Goal: Task Accomplishment & Management: Manage account settings

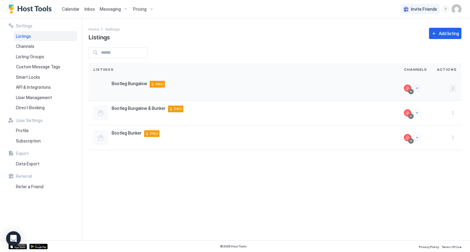
click at [454, 87] on button "More options" at bounding box center [452, 88] width 7 height 7
click at [436, 115] on span "Listing Settings" at bounding box center [438, 116] width 27 height 5
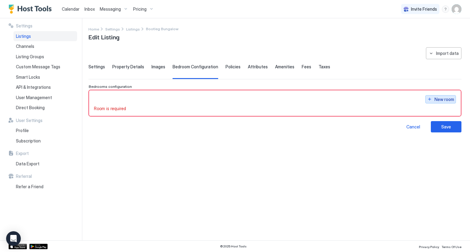
click at [430, 98] on button "New room" at bounding box center [440, 99] width 31 height 8
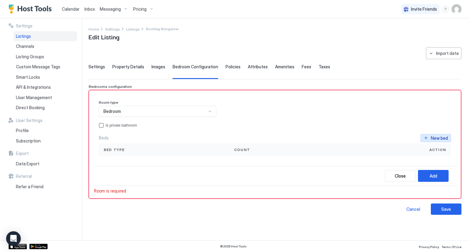
click at [435, 136] on div "New bed" at bounding box center [438, 138] width 17 height 6
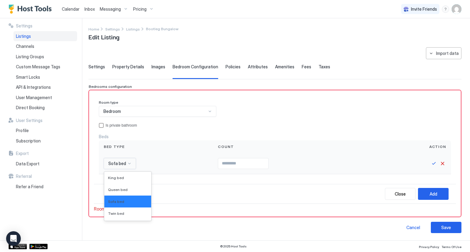
click at [124, 163] on span "Sofa bed" at bounding box center [117, 164] width 18 height 6
click at [124, 188] on span "Queen bed" at bounding box center [118, 190] width 20 height 5
click at [248, 163] on input "Input Field" at bounding box center [250, 164] width 50 height 10
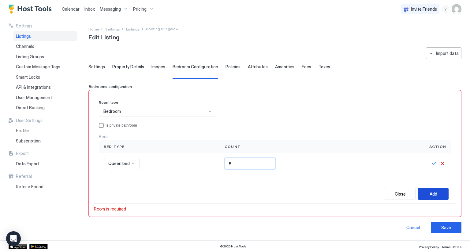
type input "*"
click at [429, 197] on div "Add" at bounding box center [433, 194] width 8 height 6
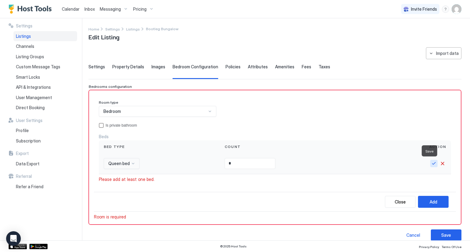
click at [432, 165] on button "Save" at bounding box center [433, 163] width 7 height 7
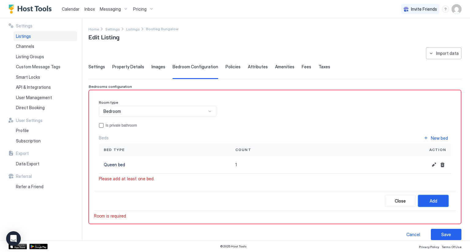
click at [424, 200] on button "Add" at bounding box center [433, 201] width 31 height 12
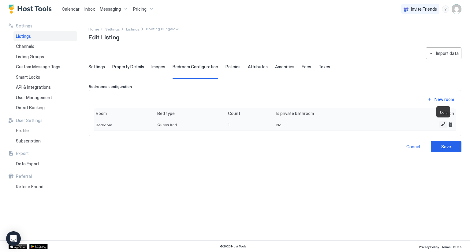
click at [440, 125] on button "Edit" at bounding box center [442, 124] width 7 height 7
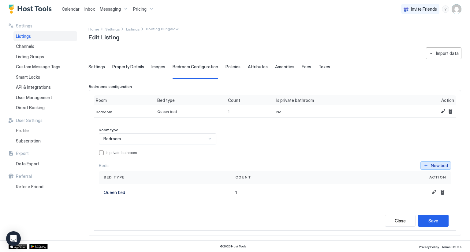
click at [430, 164] on div "New bed" at bounding box center [438, 166] width 17 height 6
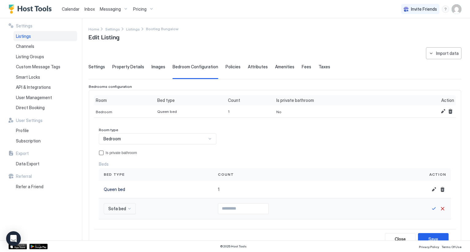
scroll to position [67, 0]
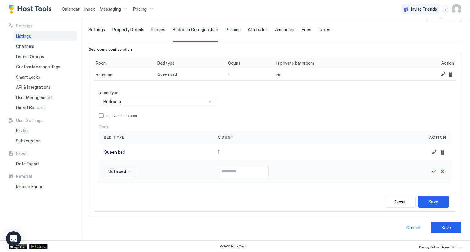
click at [117, 177] on div "Sofa bed" at bounding box center [120, 171] width 32 height 11
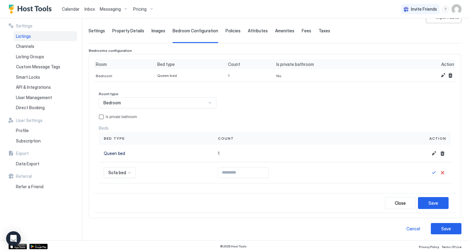
click at [145, 121] on div "Room type Bedroom Is private bathroom Beds Bed type Count Action Queen bed 1 So…" at bounding box center [275, 138] width 352 height 92
click at [438, 172] on button "Cancel" at bounding box center [441, 172] width 7 height 7
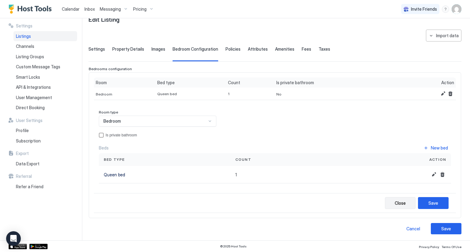
click at [396, 201] on div "Close" at bounding box center [399, 203] width 11 height 6
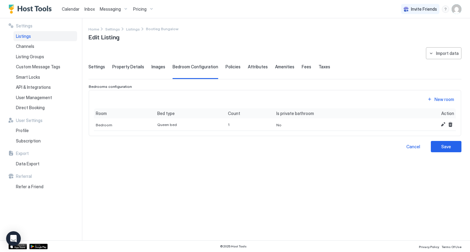
scroll to position [0, 0]
click at [434, 100] on div "New room" at bounding box center [444, 99] width 20 height 6
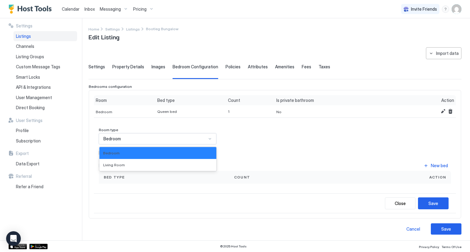
click at [118, 138] on span "Bedroom" at bounding box center [111, 139] width 17 height 6
click at [118, 165] on span "Living Room" at bounding box center [114, 165] width 22 height 5
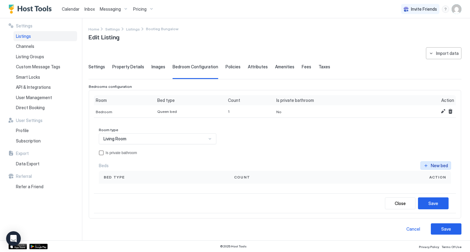
click at [431, 162] on button "New bed" at bounding box center [435, 166] width 31 height 8
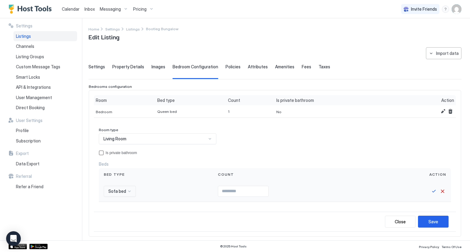
click at [244, 190] on input "Input Field" at bounding box center [243, 191] width 50 height 10
type input "*"
click at [428, 219] on div "Save" at bounding box center [433, 222] width 10 height 6
click at [430, 192] on button "Save" at bounding box center [433, 191] width 7 height 7
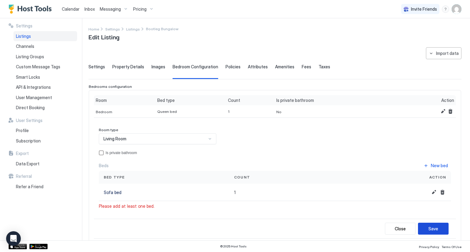
click at [429, 228] on div "Save" at bounding box center [433, 229] width 10 height 6
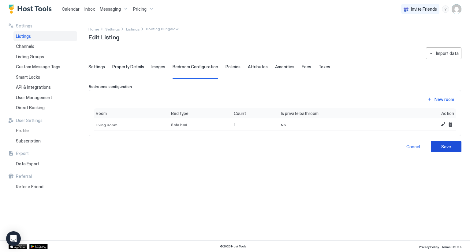
click at [442, 145] on div "Save" at bounding box center [446, 147] width 10 height 6
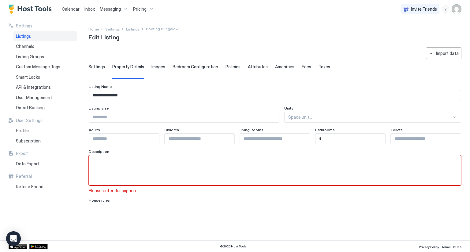
click at [95, 65] on span "Settings" at bounding box center [96, 67] width 17 height 6
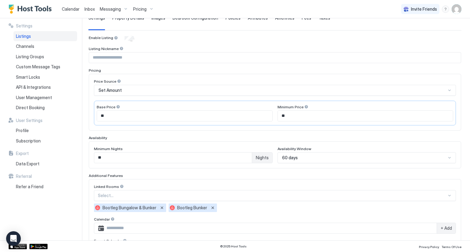
scroll to position [51, 0]
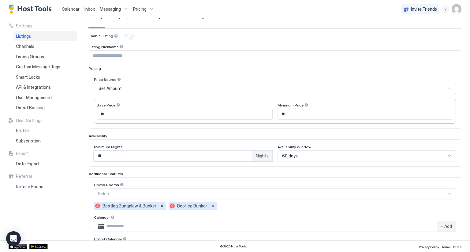
click at [181, 157] on input "**" at bounding box center [172, 156] width 157 height 10
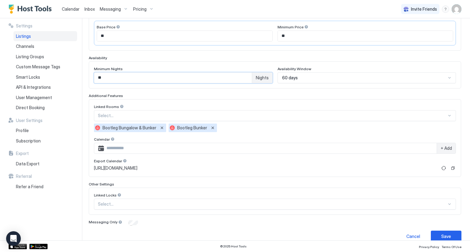
scroll to position [136, 0]
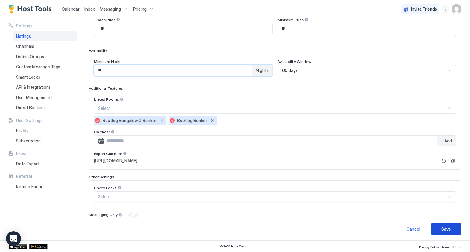
click at [438, 224] on button "Save" at bounding box center [445, 229] width 31 height 11
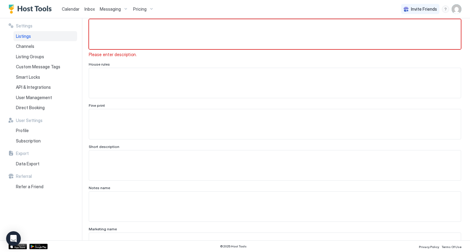
scroll to position [20, 0]
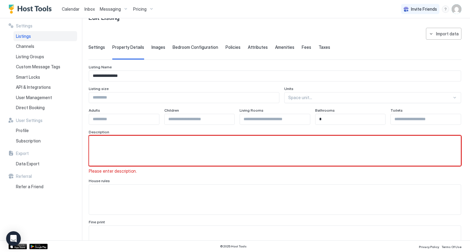
click at [251, 142] on textarea "Input Field" at bounding box center [274, 151] width 371 height 30
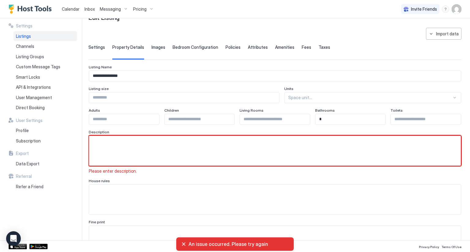
paste textarea "**********"
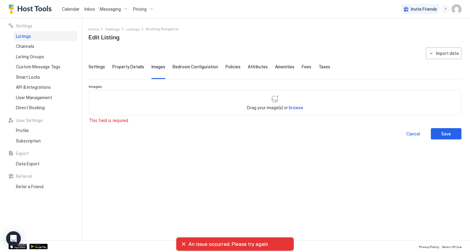
scroll to position [0, 0]
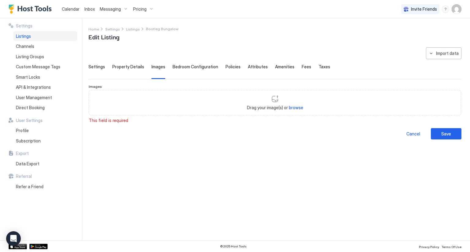
type textarea "**********"
click at [450, 52] on div "Import data" at bounding box center [447, 53] width 23 height 6
click at [448, 67] on div "Airbnb" at bounding box center [449, 64] width 24 height 11
type input "***"
type input "*"
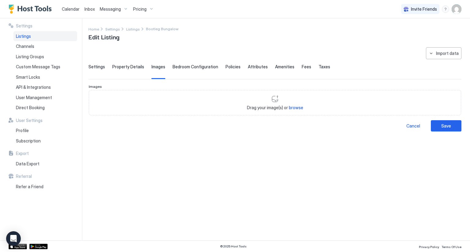
type textarea "**********"
type input "********"
type input "**********"
type textarea "**********"
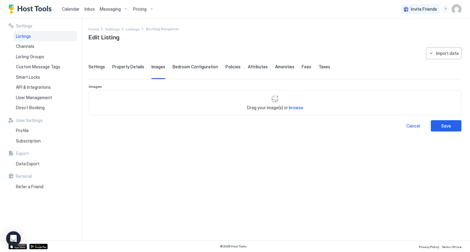
type input "********"
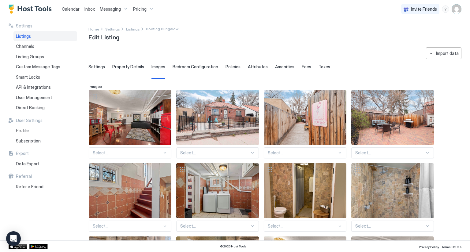
click at [95, 69] on span "Settings" at bounding box center [96, 67] width 17 height 6
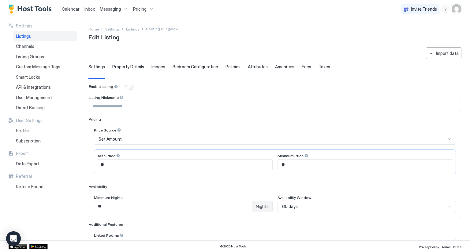
click at [171, 204] on input "**" at bounding box center [172, 207] width 157 height 10
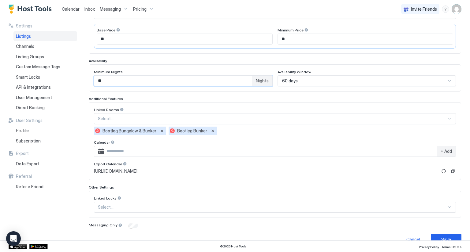
scroll to position [136, 0]
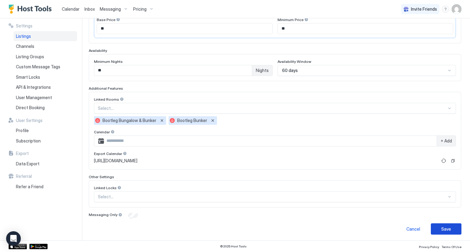
click at [444, 233] on button "Save" at bounding box center [445, 229] width 31 height 11
click at [444, 229] on div "Save" at bounding box center [446, 229] width 10 height 6
click at [441, 228] on div "Save" at bounding box center [446, 229] width 10 height 6
click at [441, 226] on div "Save" at bounding box center [446, 229] width 10 height 6
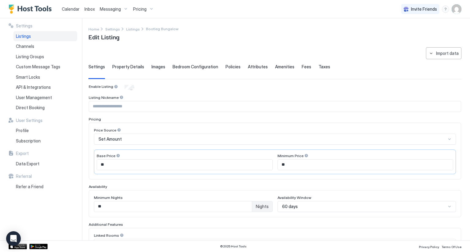
scroll to position [0, 0]
click at [127, 68] on span "Property Details" at bounding box center [128, 67] width 32 height 6
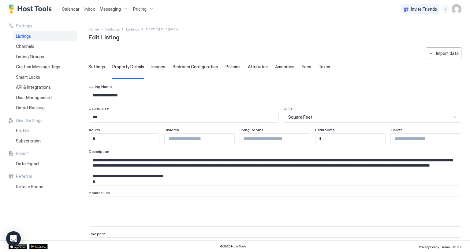
click at [159, 66] on span "Images" at bounding box center [158, 67] width 14 height 6
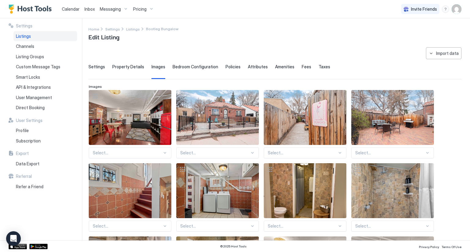
click at [183, 67] on span "Bedroom Configuration" at bounding box center [195, 67] width 46 height 6
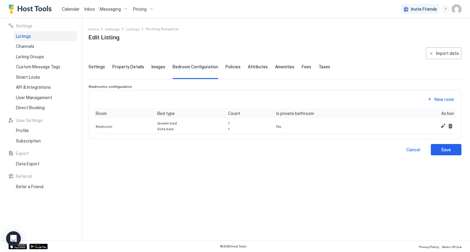
click at [243, 69] on div "Settings Property Details Images Bedroom Configuration Policies Attributes Amen…" at bounding box center [274, 71] width 373 height 15
click at [225, 67] on span "Policies" at bounding box center [232, 67] width 15 height 6
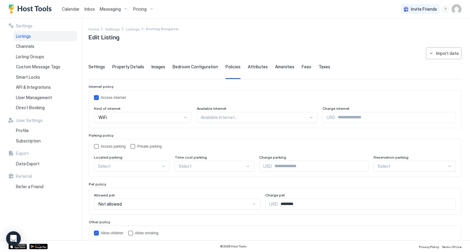
click at [251, 66] on span "Attributes" at bounding box center [258, 67] width 20 height 6
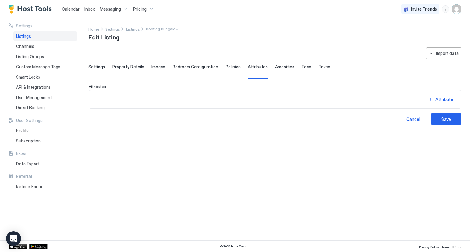
click at [275, 65] on span "Amenities" at bounding box center [284, 67] width 19 height 6
click at [303, 66] on span "Fees" at bounding box center [305, 67] width 9 height 6
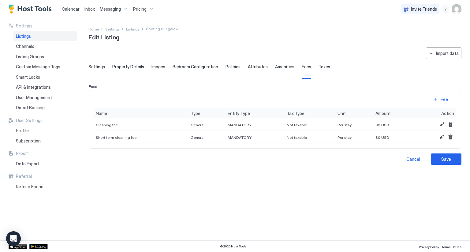
click at [318, 66] on span "Taxes" at bounding box center [324, 67] width 12 height 6
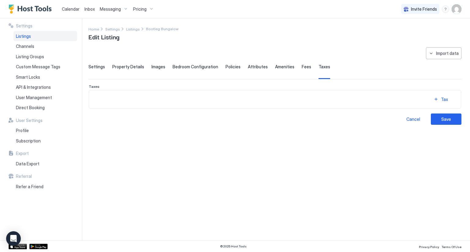
click at [94, 66] on span "Settings" at bounding box center [96, 67] width 17 height 6
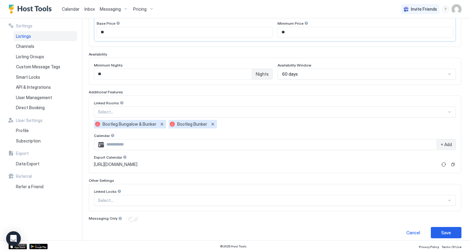
scroll to position [136, 0]
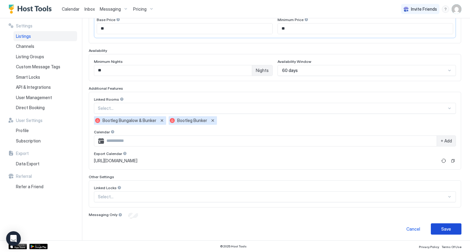
click at [441, 230] on div "Save" at bounding box center [446, 229] width 10 height 6
click at [26, 38] on span "Listings" at bounding box center [23, 37] width 15 height 6
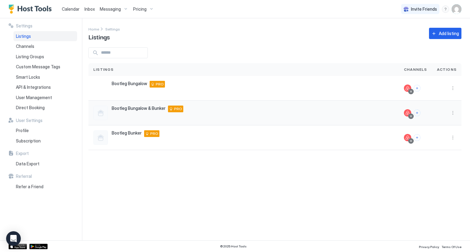
click at [147, 111] on span "Bootleg Bungalow & Bunker" at bounding box center [139, 109] width 54 height 6
click at [454, 112] on button "More options" at bounding box center [452, 112] width 7 height 7
click at [438, 141] on span "Listing Settings" at bounding box center [438, 141] width 27 height 5
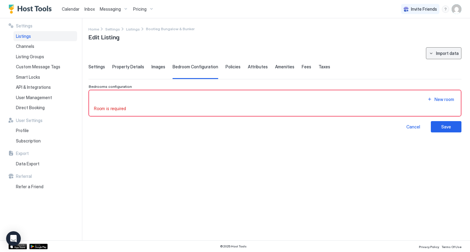
click at [450, 53] on div "Import data" at bounding box center [447, 53] width 23 height 6
click at [448, 68] on div "Airbnb" at bounding box center [449, 64] width 24 height 11
type input "***"
type input "*"
type input "********"
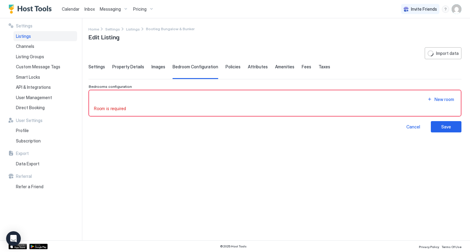
type input "**********"
type input "********"
click at [441, 101] on div "New room" at bounding box center [444, 99] width 20 height 6
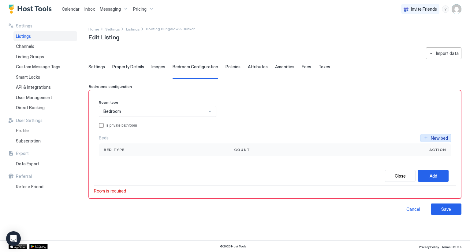
click at [433, 135] on div "New bed" at bounding box center [438, 138] width 17 height 6
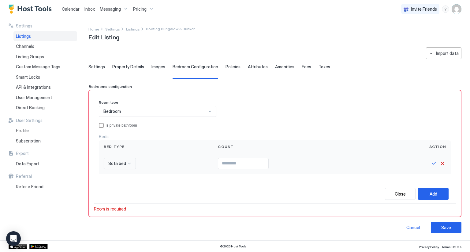
click at [131, 165] on div "Sofa bed" at bounding box center [120, 163] width 32 height 11
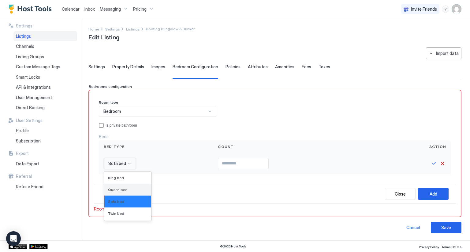
click at [122, 186] on div "Queen bed" at bounding box center [127, 190] width 47 height 12
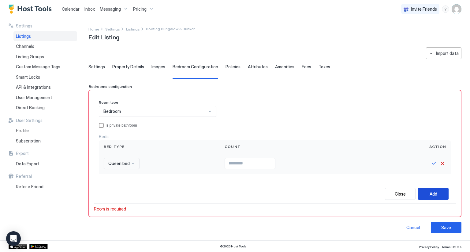
click at [429, 191] on div "Add" at bounding box center [433, 194] width 8 height 6
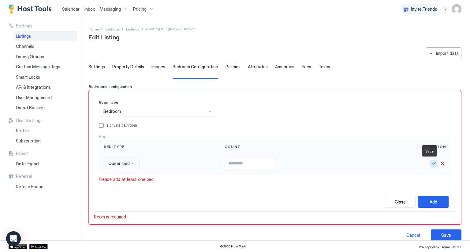
click at [430, 160] on button "Save" at bounding box center [433, 163] width 7 height 7
type input "*"
click at [433, 205] on button "Add" at bounding box center [433, 202] width 31 height 12
click at [433, 203] on button "Add" at bounding box center [433, 202] width 31 height 12
click at [424, 202] on button "Add" at bounding box center [433, 202] width 31 height 12
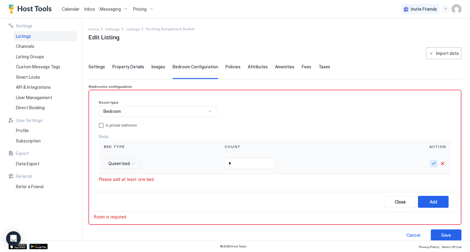
click at [432, 163] on button "Save" at bounding box center [433, 163] width 7 height 7
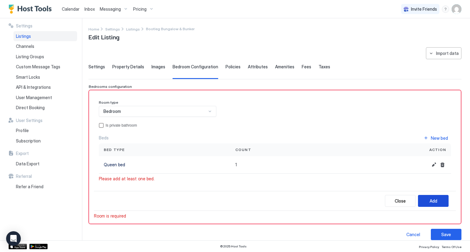
click at [429, 203] on div "Add" at bounding box center [433, 201] width 8 height 6
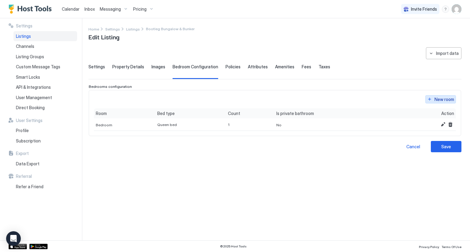
click at [437, 100] on div "New room" at bounding box center [444, 99] width 20 height 6
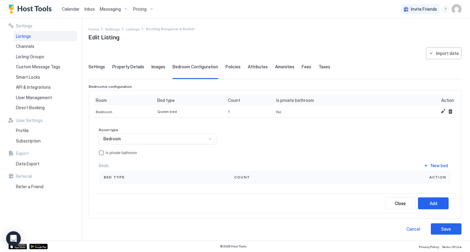
click at [117, 140] on span "Bedroom" at bounding box center [111, 139] width 17 height 6
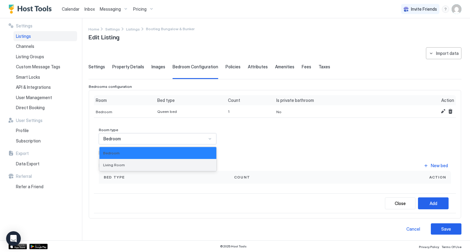
click at [118, 164] on span "Living Room" at bounding box center [114, 165] width 22 height 5
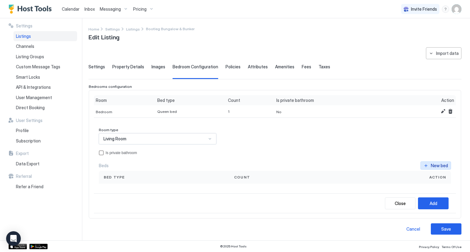
click at [436, 162] on button "New bed" at bounding box center [435, 166] width 31 height 8
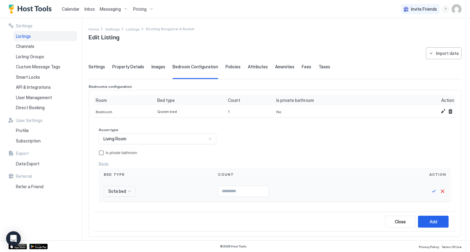
click at [265, 189] on input "Input Field" at bounding box center [243, 191] width 50 height 10
type input "*"
click at [430, 191] on button "Save" at bounding box center [433, 191] width 7 height 7
click at [433, 215] on button "Add" at bounding box center [433, 221] width 31 height 12
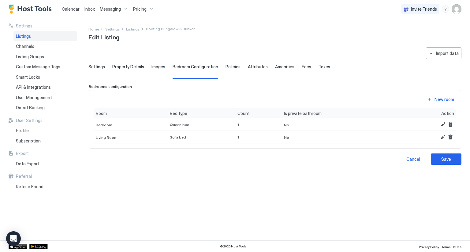
click at [95, 69] on span "Settings" at bounding box center [96, 67] width 17 height 6
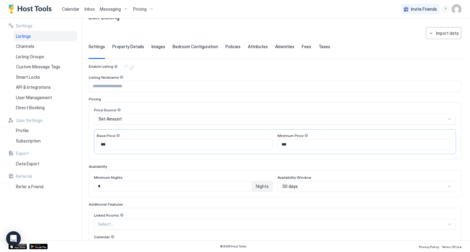
scroll to position [31, 0]
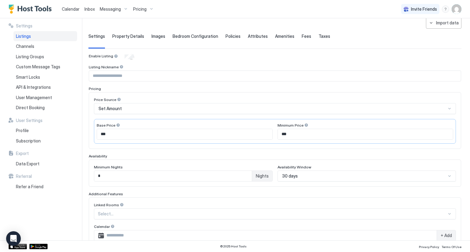
click at [147, 171] on div "* Nights" at bounding box center [183, 176] width 179 height 11
click at [139, 176] on input "*" at bounding box center [172, 176] width 157 height 10
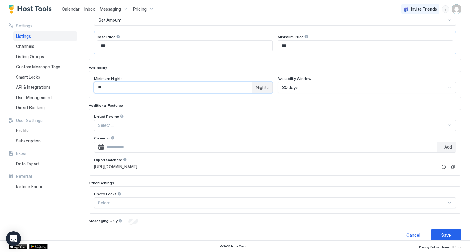
scroll to position [125, 0]
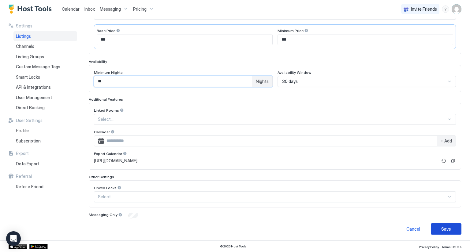
type input "**"
click at [436, 226] on button "Save" at bounding box center [445, 229] width 31 height 11
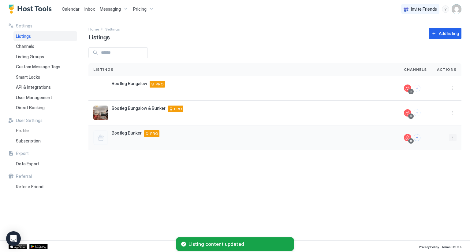
click at [451, 141] on button "More options" at bounding box center [452, 137] width 7 height 7
click at [435, 165] on span "Listing Settings" at bounding box center [438, 166] width 27 height 5
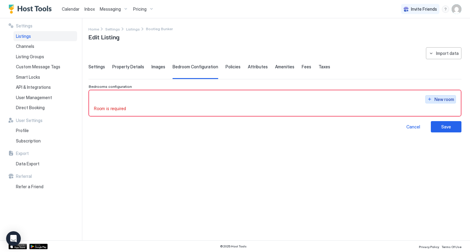
click at [445, 97] on div "New room" at bounding box center [444, 99] width 20 height 6
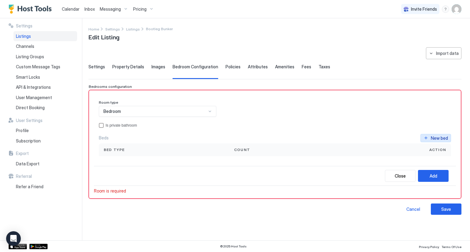
click at [437, 137] on div "New bed" at bounding box center [438, 138] width 17 height 6
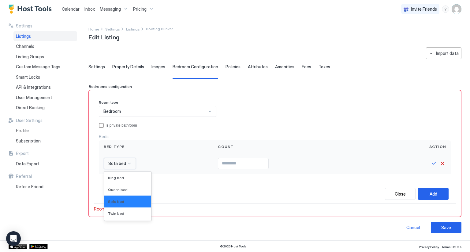
click at [127, 162] on div at bounding box center [129, 163] width 5 height 5
drag, startPoint x: 122, startPoint y: 189, endPoint x: 227, endPoint y: 170, distance: 106.5
click at [123, 189] on span "Queen bed" at bounding box center [118, 190] width 20 height 5
click at [257, 164] on input "Input Field" at bounding box center [250, 164] width 50 height 10
type input "*"
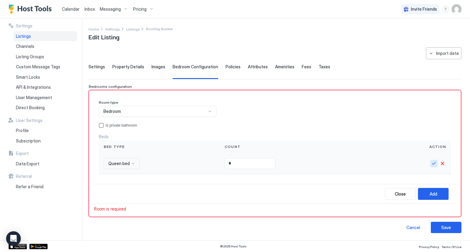
click at [433, 163] on button "Save" at bounding box center [433, 163] width 7 height 7
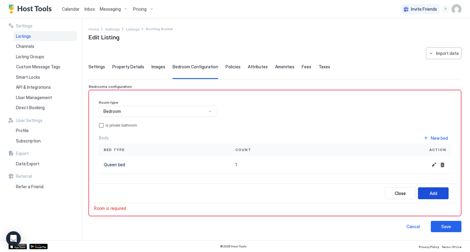
click at [433, 194] on div "Add" at bounding box center [433, 193] width 8 height 6
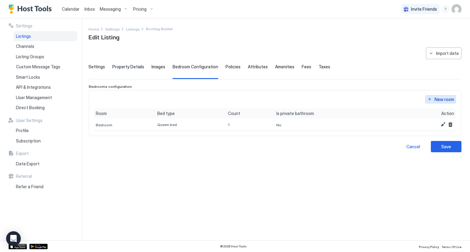
click at [431, 98] on button "New room" at bounding box center [440, 99] width 31 height 8
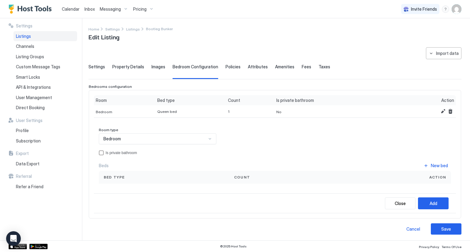
click at [158, 139] on div "Bedroom" at bounding box center [154, 139] width 103 height 6
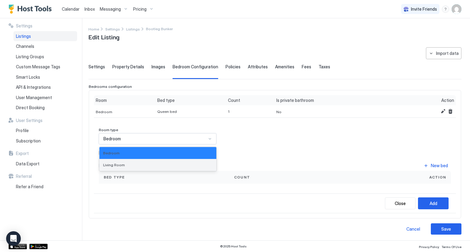
click at [144, 166] on div "Living Room" at bounding box center [157, 165] width 109 height 5
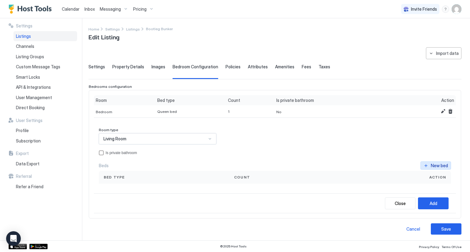
click at [430, 167] on div "New bed" at bounding box center [438, 166] width 17 height 6
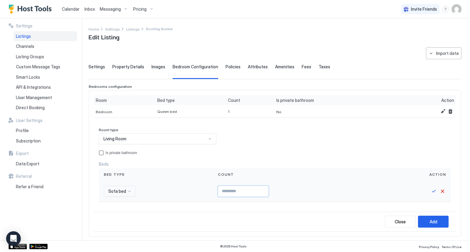
click at [235, 193] on input "Input Field" at bounding box center [243, 191] width 50 height 10
type input "*"
click at [430, 190] on button "Save" at bounding box center [433, 191] width 7 height 7
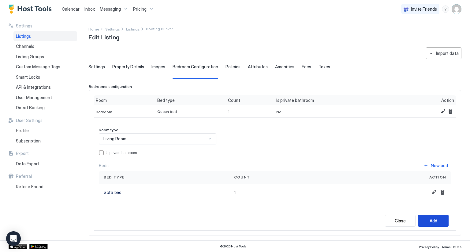
click at [429, 218] on div "Add" at bounding box center [433, 221] width 8 height 6
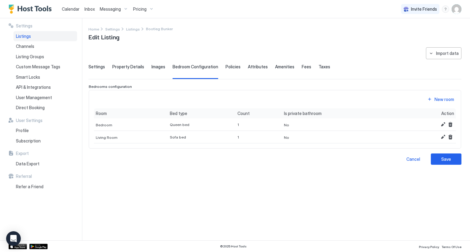
click at [93, 64] on span "Settings" at bounding box center [96, 67] width 17 height 6
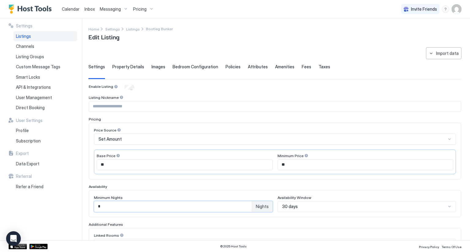
click at [112, 207] on input "*" at bounding box center [172, 207] width 157 height 10
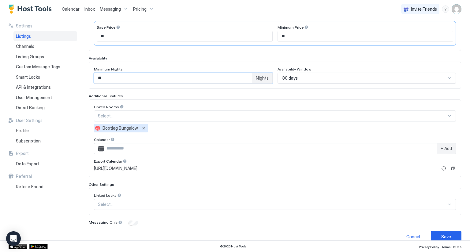
scroll to position [136, 0]
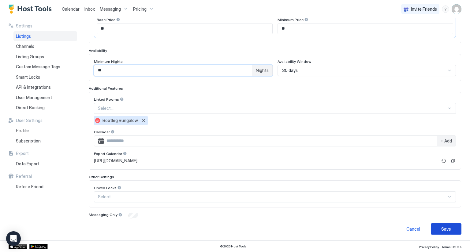
type input "**"
click at [441, 229] on div "Save" at bounding box center [446, 229] width 10 height 6
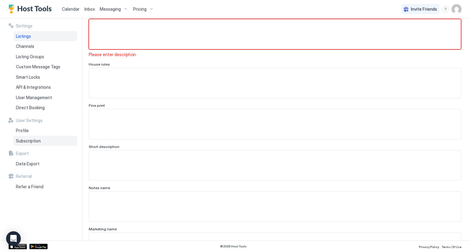
scroll to position [20, 0]
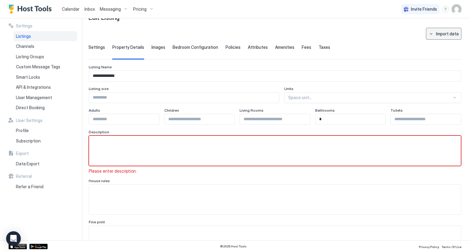
click at [442, 35] on div "Import data" at bounding box center [447, 34] width 23 height 6
click at [440, 43] on div "Airbnb" at bounding box center [444, 45] width 19 height 6
type input "*"
type input "********"
type input "**********"
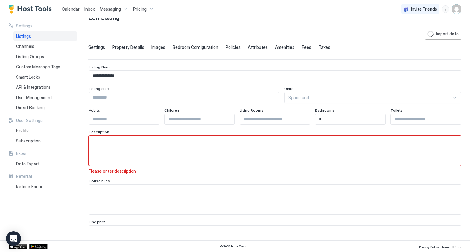
type input "********"
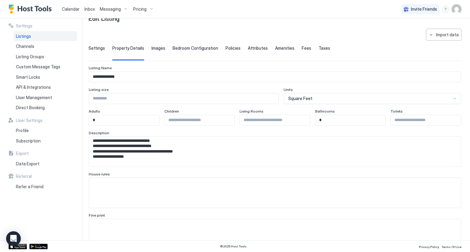
scroll to position [12, 0]
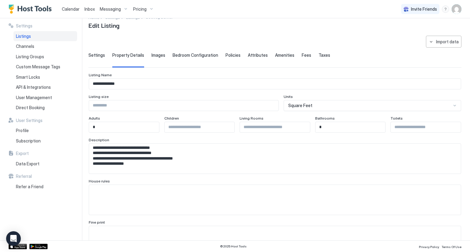
click at [87, 55] on div "**********" at bounding box center [235, 129] width 470 height 223
click at [99, 57] on span "Settings" at bounding box center [96, 56] width 17 height 6
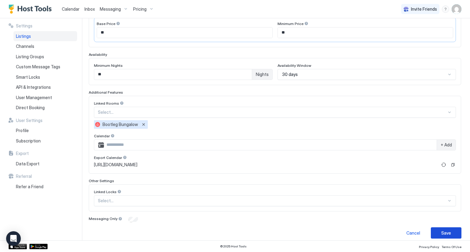
scroll to position [136, 0]
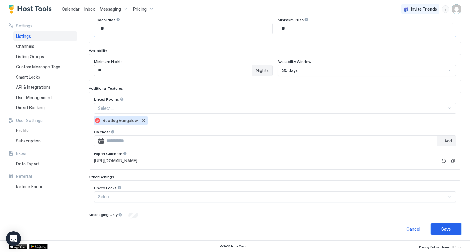
click at [437, 224] on button "Save" at bounding box center [445, 229] width 31 height 11
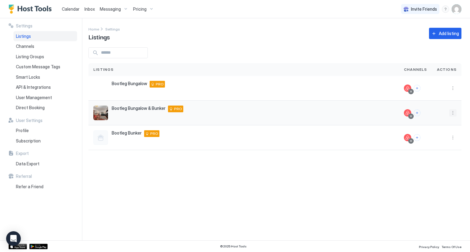
click at [451, 115] on button "More options" at bounding box center [452, 112] width 7 height 7
click at [438, 143] on div "Listing Settings" at bounding box center [437, 141] width 42 height 10
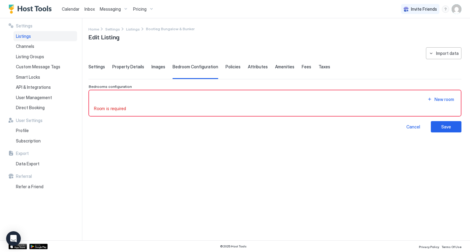
type input "***"
type input "**"
type input "*"
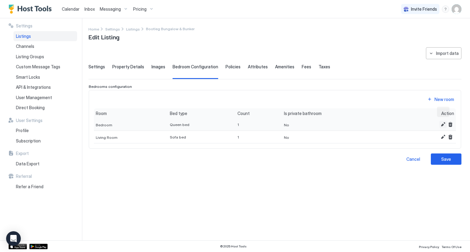
click at [441, 123] on button "Edit" at bounding box center [442, 124] width 7 height 7
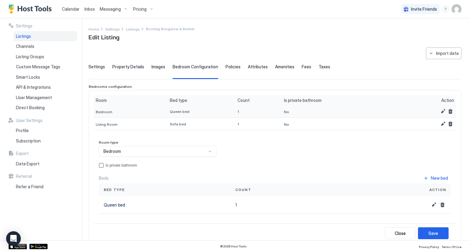
click at [237, 110] on div "1" at bounding box center [258, 111] width 43 height 5
drag, startPoint x: 236, startPoint y: 111, endPoint x: 228, endPoint y: 111, distance: 7.6
click at [228, 111] on div "Bedroom Queen bed 1 No" at bounding box center [275, 111] width 362 height 13
click at [439, 111] on button "Edit" at bounding box center [442, 111] width 7 height 7
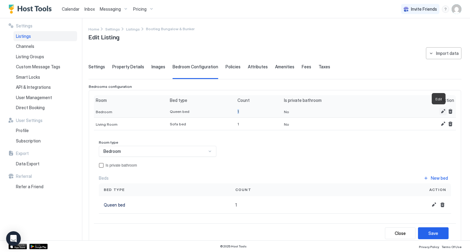
click at [439, 109] on button "Edit" at bounding box center [442, 111] width 7 height 7
click at [439, 112] on button "Edit" at bounding box center [442, 111] width 7 height 7
click at [334, 170] on div "Room type Bedroom Is private bathroom Beds New bed Bed type Count Action Queen …" at bounding box center [275, 177] width 352 height 74
click at [439, 124] on button "Edit" at bounding box center [442, 123] width 7 height 7
click at [237, 111] on div "1" at bounding box center [258, 111] width 43 height 5
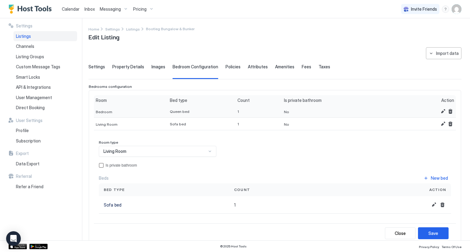
click at [237, 112] on span "1" at bounding box center [238, 111] width 2 height 5
drag, startPoint x: 234, startPoint y: 110, endPoint x: 226, endPoint y: 110, distance: 7.3
click at [226, 110] on div "Bedroom Queen bed 1 No" at bounding box center [275, 111] width 362 height 13
click at [439, 110] on button "Edit" at bounding box center [442, 111] width 7 height 7
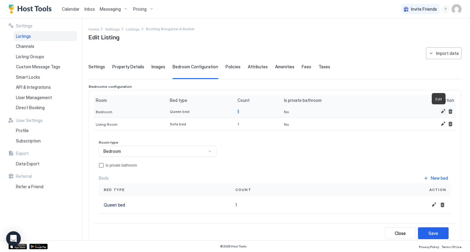
click at [439, 110] on button "Edit" at bounding box center [442, 111] width 7 height 7
click at [372, 111] on div "No" at bounding box center [342, 111] width 120 height 13
click at [447, 110] on button "Remove" at bounding box center [449, 111] width 7 height 7
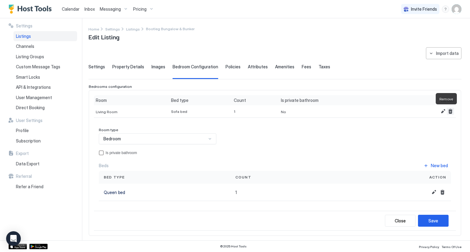
click at [447, 110] on button "Remove" at bounding box center [449, 111] width 7 height 7
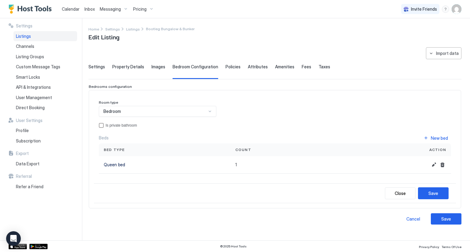
click at [121, 151] on span "Bed type" at bounding box center [114, 150] width 21 height 6
click at [240, 162] on div "1" at bounding box center [284, 165] width 108 height 17
click at [240, 164] on div "1" at bounding box center [284, 165] width 108 height 17
click at [435, 164] on button "Edit" at bounding box center [433, 164] width 7 height 7
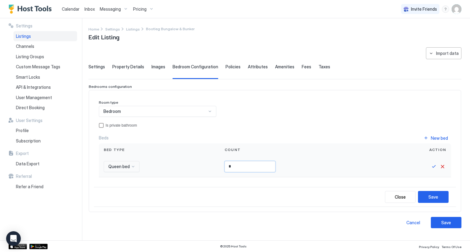
drag, startPoint x: 230, startPoint y: 164, endPoint x: 191, endPoint y: 167, distance: 38.9
click at [191, 167] on div "Queen bed *" at bounding box center [275, 167] width 352 height 21
type input "*"
click at [436, 168] on button "Save" at bounding box center [433, 166] width 7 height 7
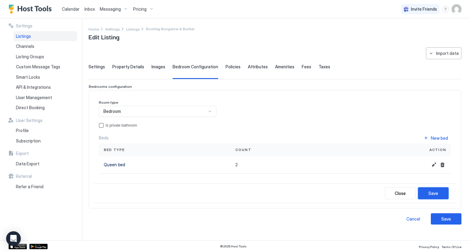
click at [429, 193] on div "Save" at bounding box center [433, 193] width 10 height 6
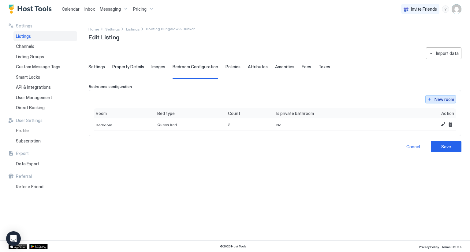
click at [432, 99] on button "New room" at bounding box center [440, 99] width 31 height 8
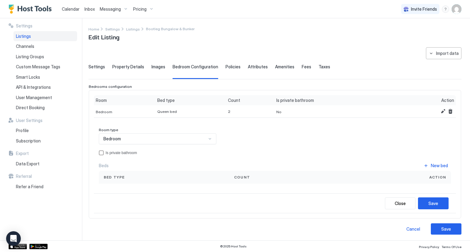
click at [110, 139] on span "Bedroom" at bounding box center [111, 139] width 17 height 6
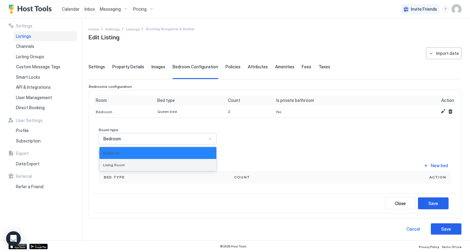
click at [111, 165] on span "Living Room" at bounding box center [114, 165] width 22 height 5
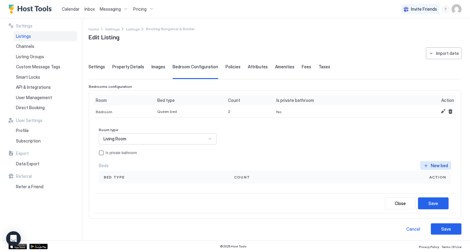
click at [431, 162] on button "New bed" at bounding box center [435, 166] width 31 height 8
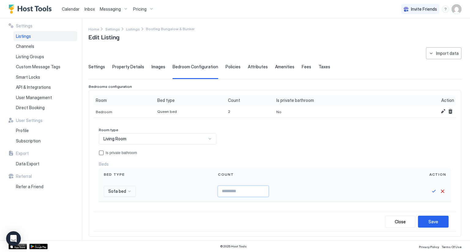
click at [218, 190] on input "Input Field" at bounding box center [243, 191] width 50 height 10
type input "*"
click at [421, 221] on button "Save" at bounding box center [433, 222] width 31 height 12
click at [430, 190] on button "Save" at bounding box center [433, 191] width 7 height 7
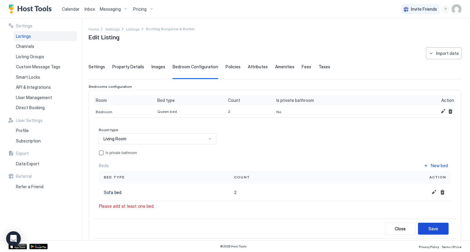
click at [428, 229] on div "Save" at bounding box center [433, 229] width 10 height 6
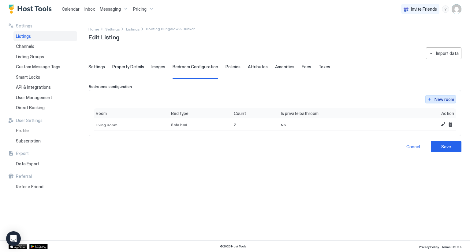
click at [435, 100] on div "New room" at bounding box center [444, 99] width 20 height 6
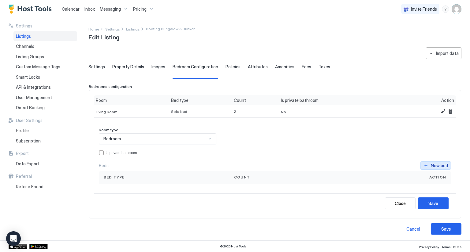
click at [423, 167] on button "New bed" at bounding box center [435, 166] width 31 height 8
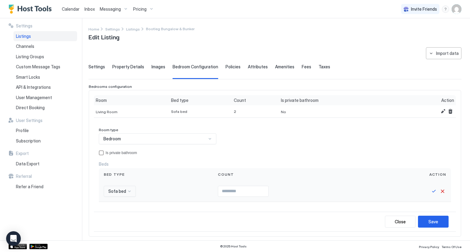
click at [117, 192] on div "Sofa bed" at bounding box center [120, 191] width 32 height 11
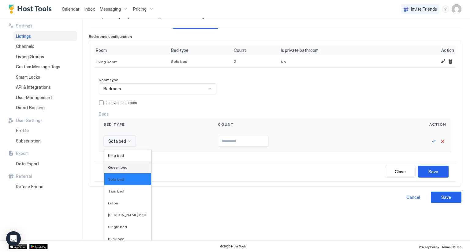
click at [120, 165] on span "Queen bed" at bounding box center [118, 167] width 20 height 5
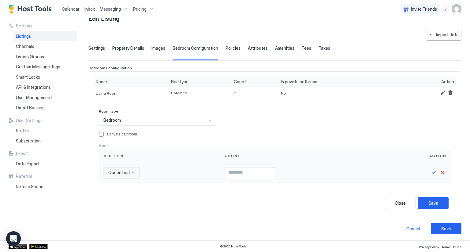
click at [238, 172] on input "Input Field" at bounding box center [250, 173] width 50 height 10
type input "*"
click at [430, 172] on button "Save" at bounding box center [433, 172] width 7 height 7
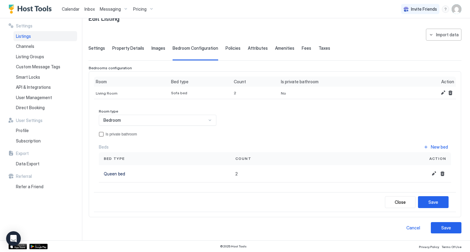
scroll to position [18, 0]
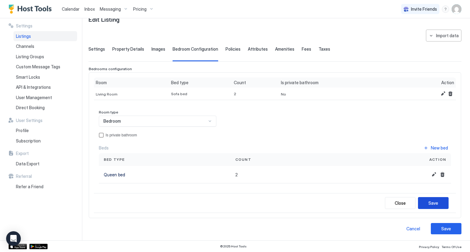
click at [428, 202] on div "Save" at bounding box center [433, 203] width 10 height 6
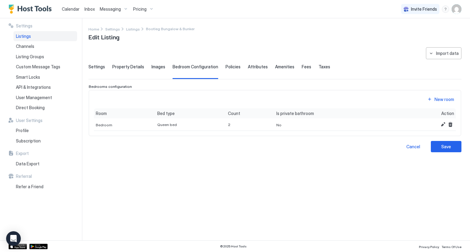
scroll to position [0, 0]
click at [443, 145] on div "Save" at bounding box center [446, 147] width 10 height 6
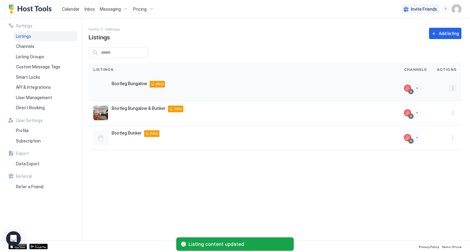
click at [450, 88] on button "More options" at bounding box center [452, 88] width 7 height 7
click at [431, 118] on span "Listing Settings" at bounding box center [438, 116] width 27 height 5
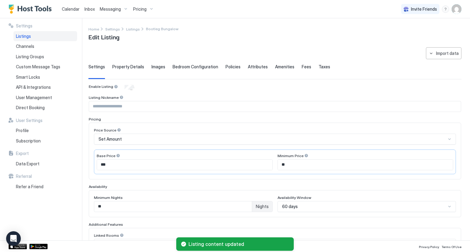
type input "**"
type input "***"
type input "**********"
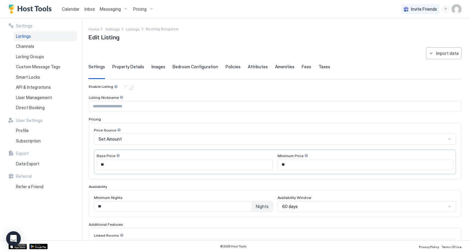
click at [193, 64] on span "Bedroom Configuration" at bounding box center [195, 67] width 46 height 6
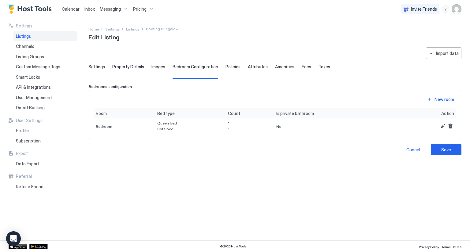
click at [88, 67] on span "Settings" at bounding box center [96, 67] width 17 height 6
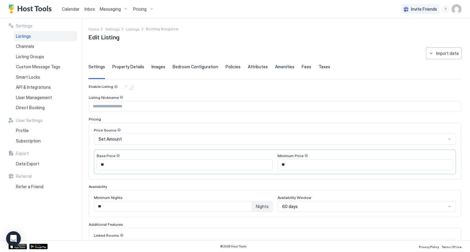
click at [22, 38] on span "Listings" at bounding box center [23, 37] width 15 height 6
